Goal: Transaction & Acquisition: Purchase product/service

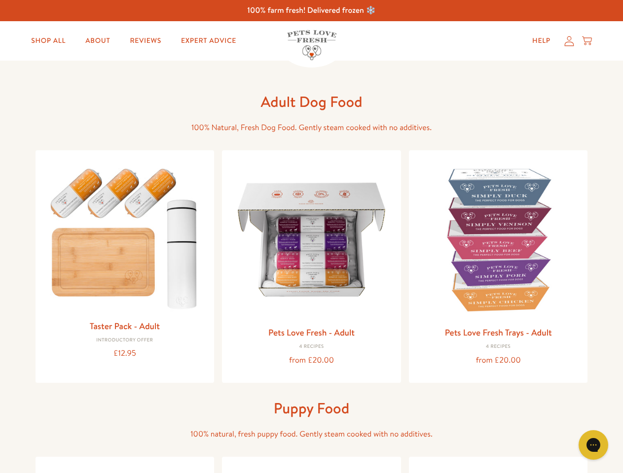
click at [593, 445] on icon "Gorgias live chat" at bounding box center [592, 444] width 9 height 9
